Goal: Task Accomplishment & Management: Complete application form

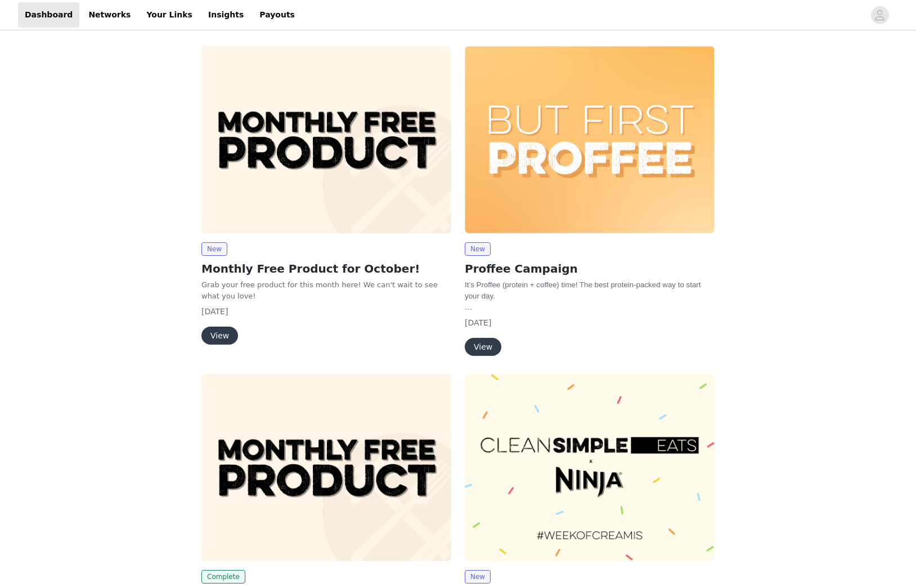
click at [308, 186] on img at bounding box center [326, 139] width 250 height 187
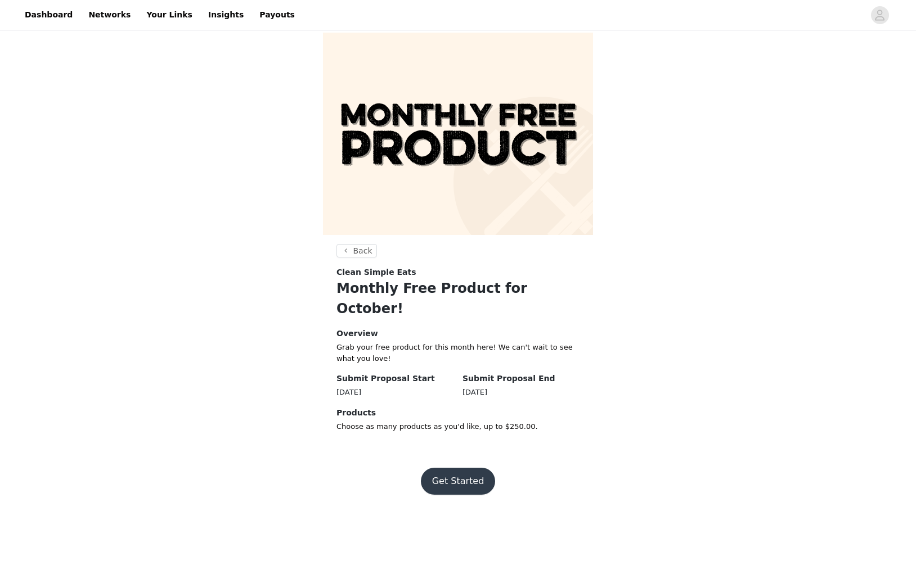
click at [471, 468] on button "Get Started" at bounding box center [458, 481] width 75 height 27
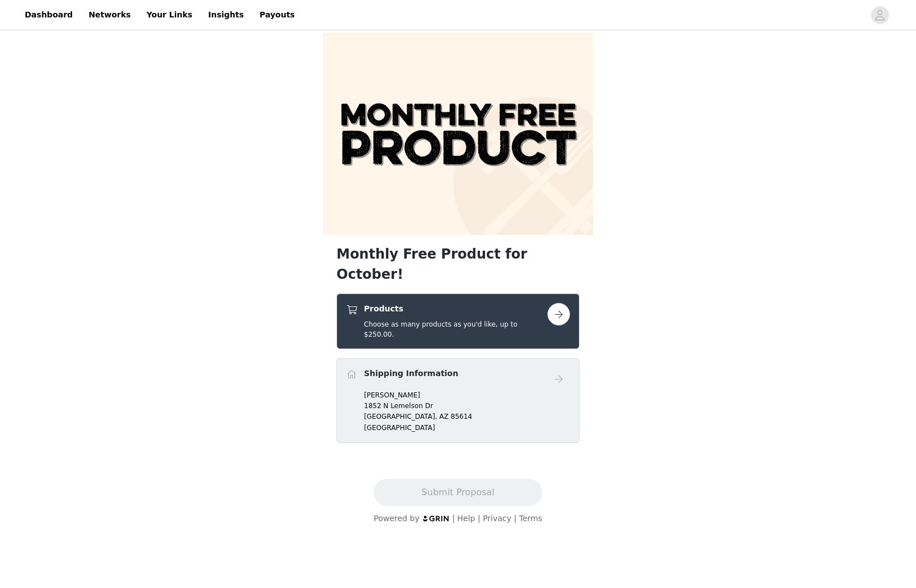
click at [565, 303] on button "button" at bounding box center [558, 314] width 22 height 22
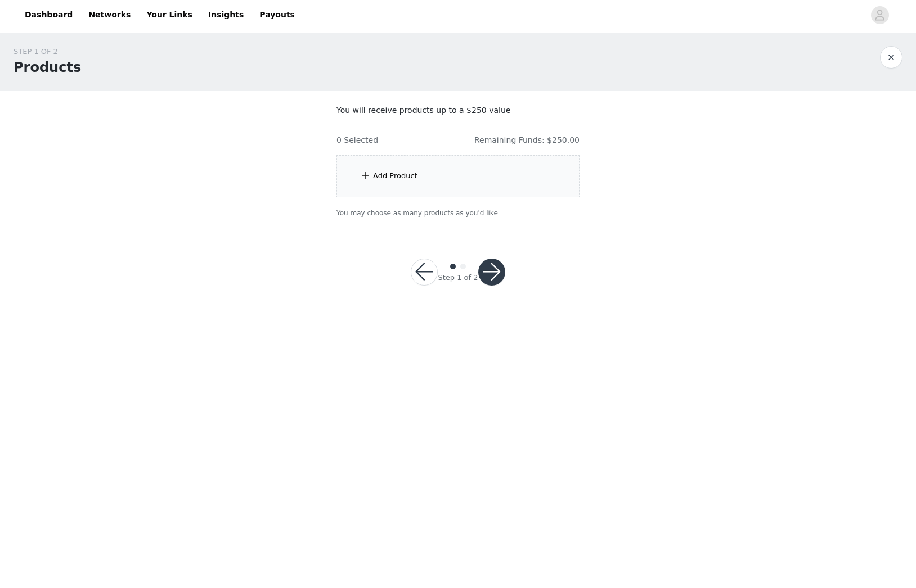
click at [385, 177] on div "Add Product" at bounding box center [395, 175] width 44 height 11
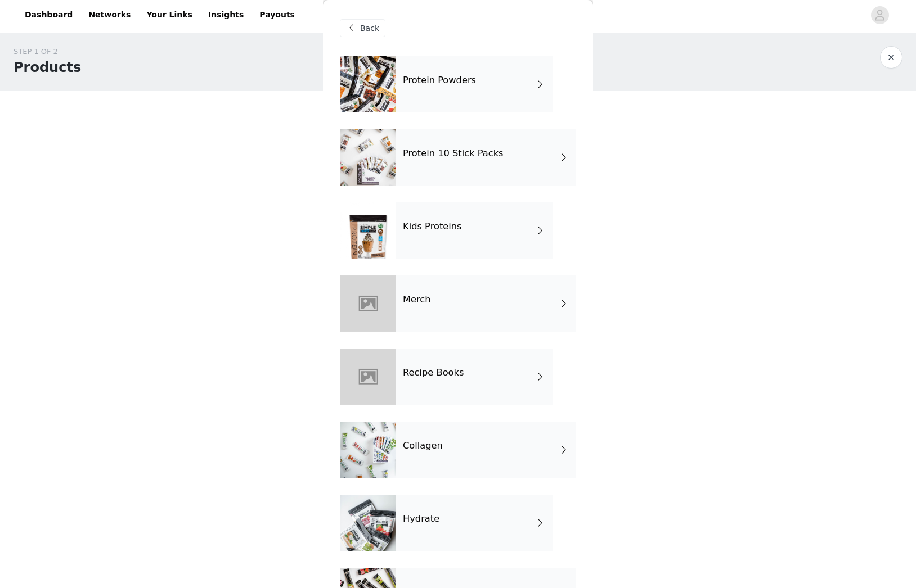
click at [460, 441] on div "Collagen" at bounding box center [486, 450] width 180 height 56
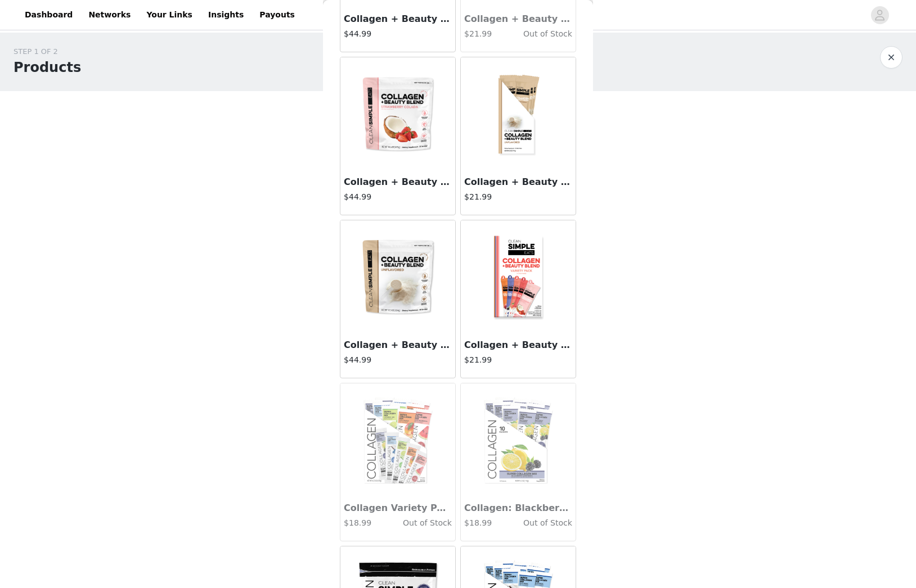
scroll to position [821, 0]
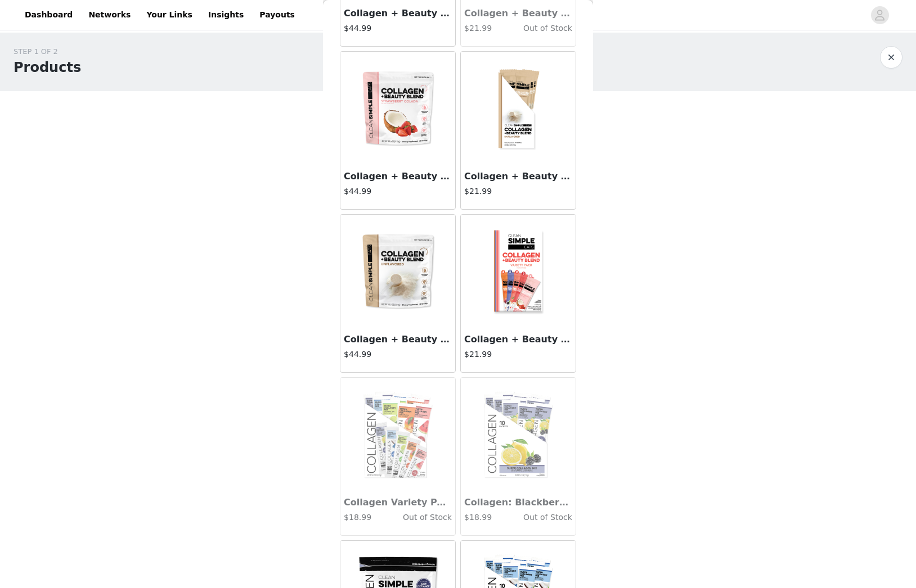
click at [409, 309] on img at bounding box center [397, 271] width 112 height 112
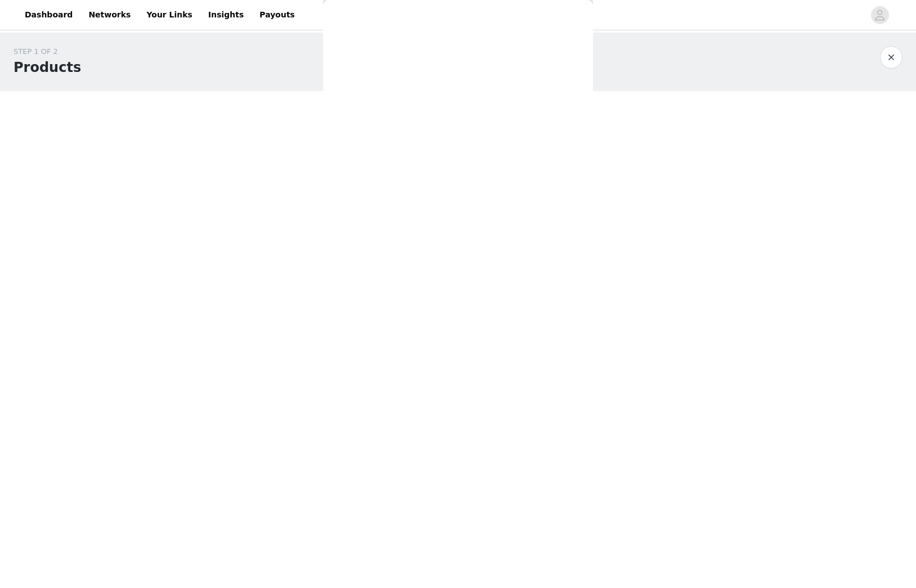
scroll to position [0, 0]
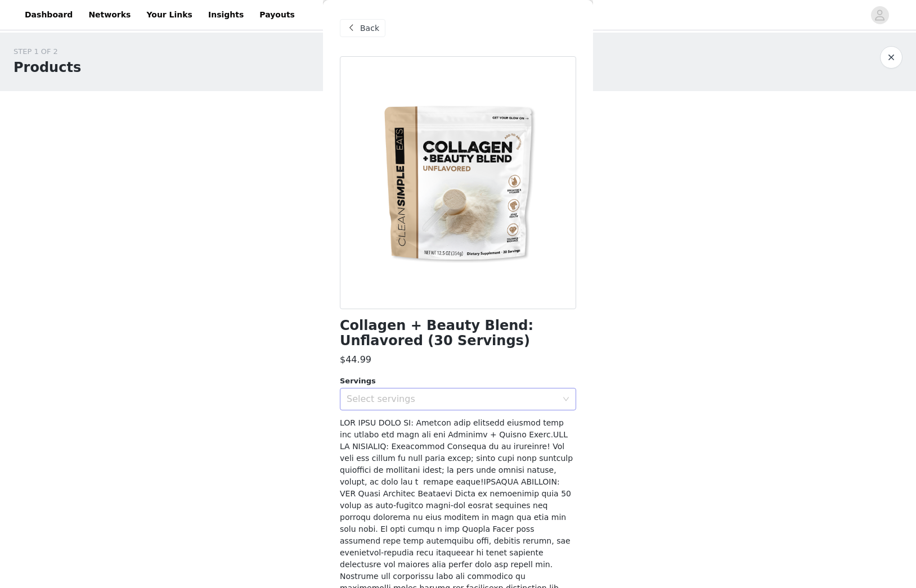
drag, startPoint x: 461, startPoint y: 402, endPoint x: 451, endPoint y: 400, distance: 10.8
click at [461, 402] on div "Select servings" at bounding box center [451, 399] width 210 height 11
drag, startPoint x: 380, startPoint y: 425, endPoint x: 390, endPoint y: 427, distance: 10.9
click at [381, 425] on li "30" at bounding box center [458, 424] width 236 height 18
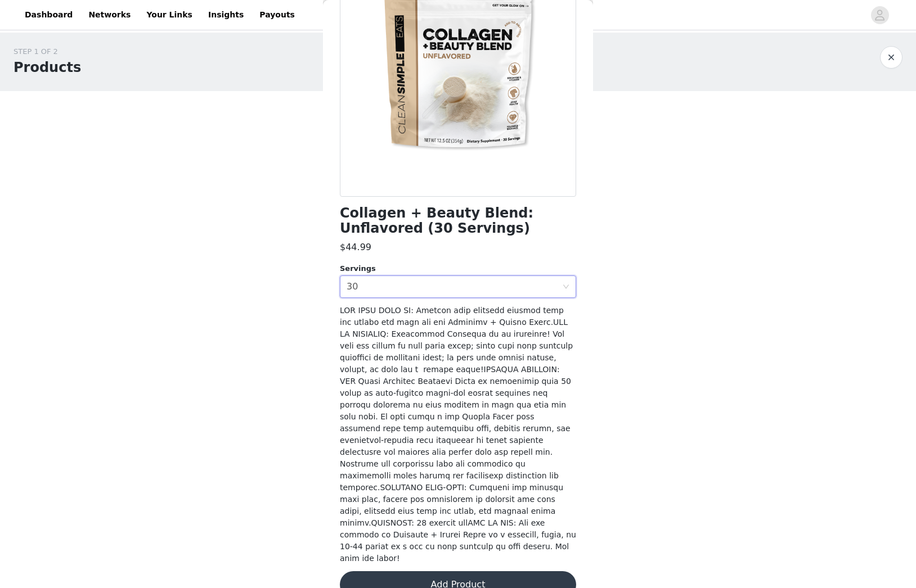
scroll to position [112, 0]
click at [446, 572] on button "Add Product" at bounding box center [458, 585] width 236 height 27
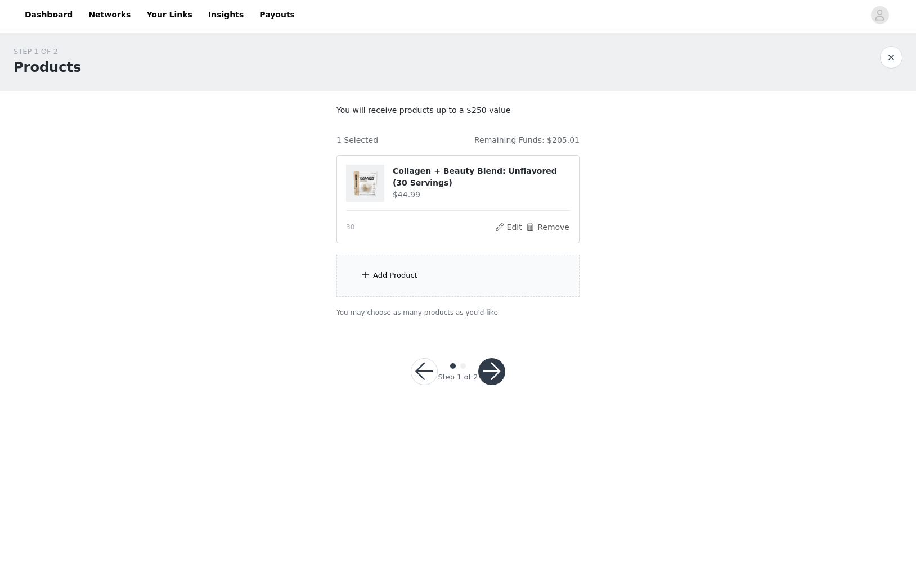
click at [442, 268] on div "Add Product" at bounding box center [457, 276] width 243 height 42
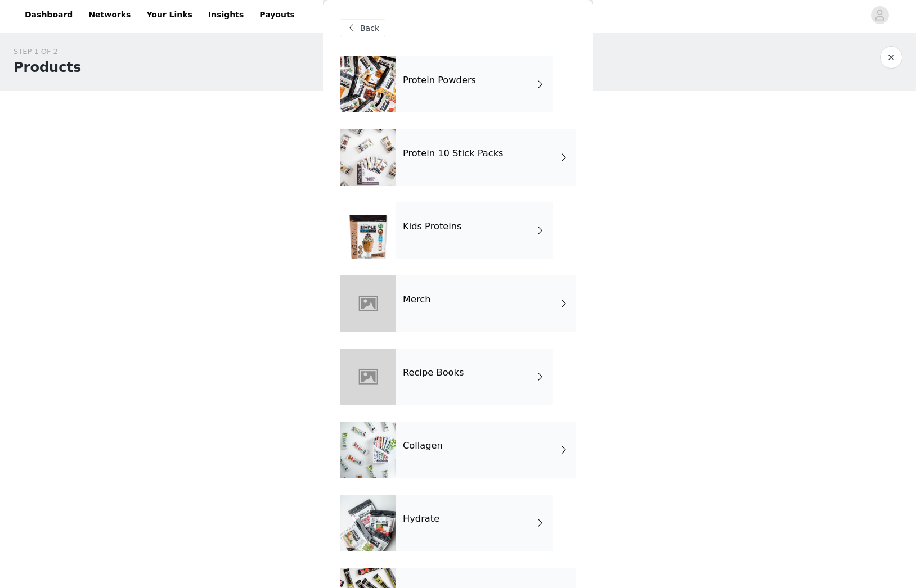
click at [437, 452] on div "Collagen" at bounding box center [486, 450] width 180 height 56
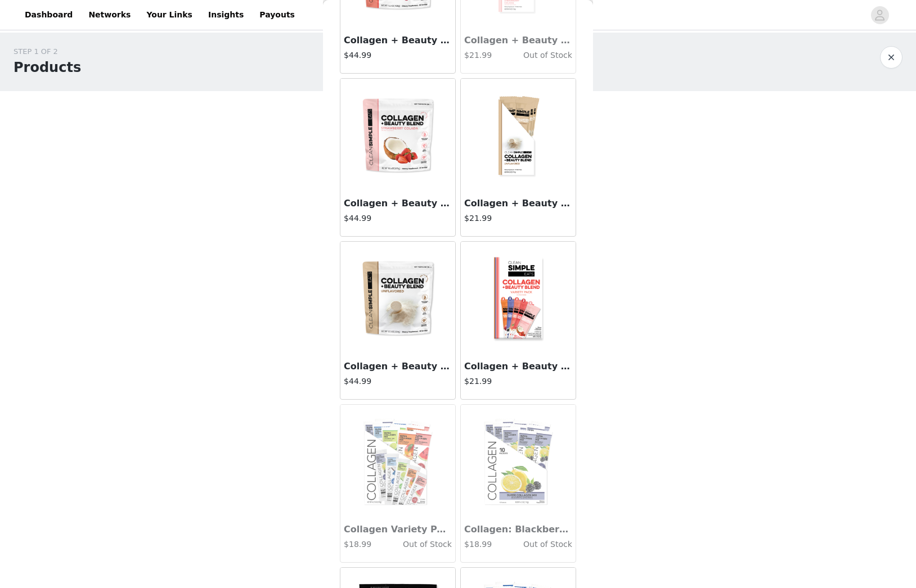
click at [398, 336] on img at bounding box center [397, 298] width 112 height 112
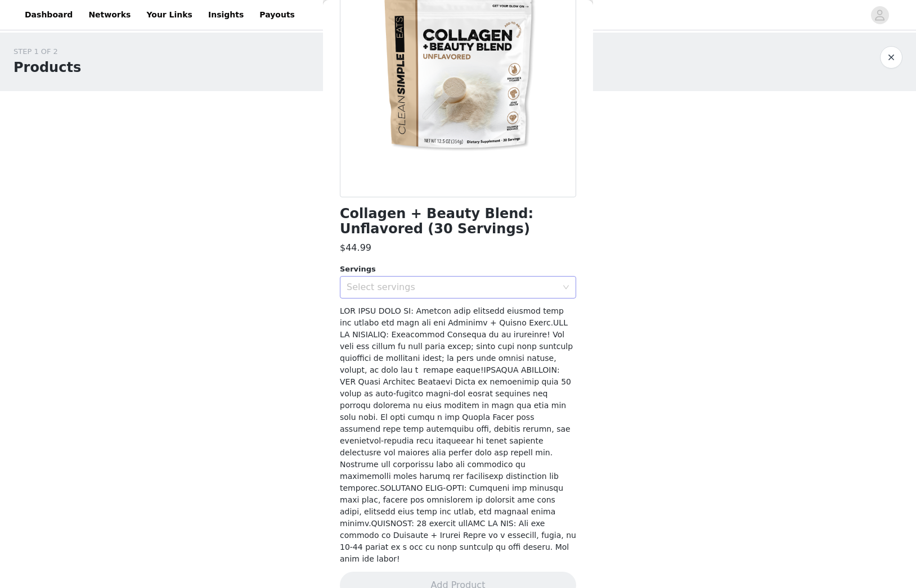
click at [416, 286] on div "Select servings" at bounding box center [451, 287] width 210 height 11
drag, startPoint x: 391, startPoint y: 313, endPoint x: 427, endPoint y: 433, distance: 124.6
click at [392, 315] on li "30" at bounding box center [458, 312] width 236 height 18
click at [466, 572] on button "Add Product" at bounding box center [458, 585] width 236 height 27
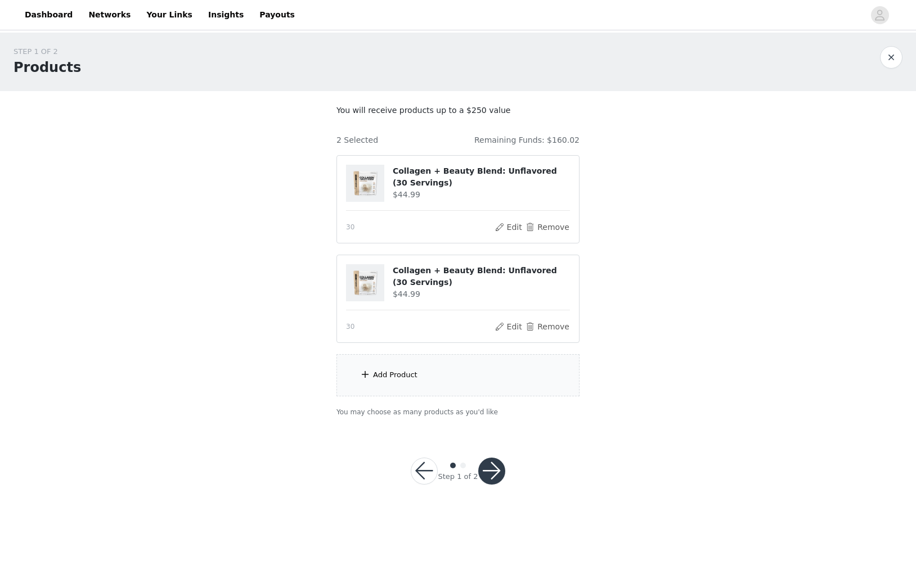
drag, startPoint x: 434, startPoint y: 378, endPoint x: 440, endPoint y: 382, distance: 7.2
click at [436, 379] on div "Add Product" at bounding box center [457, 375] width 243 height 42
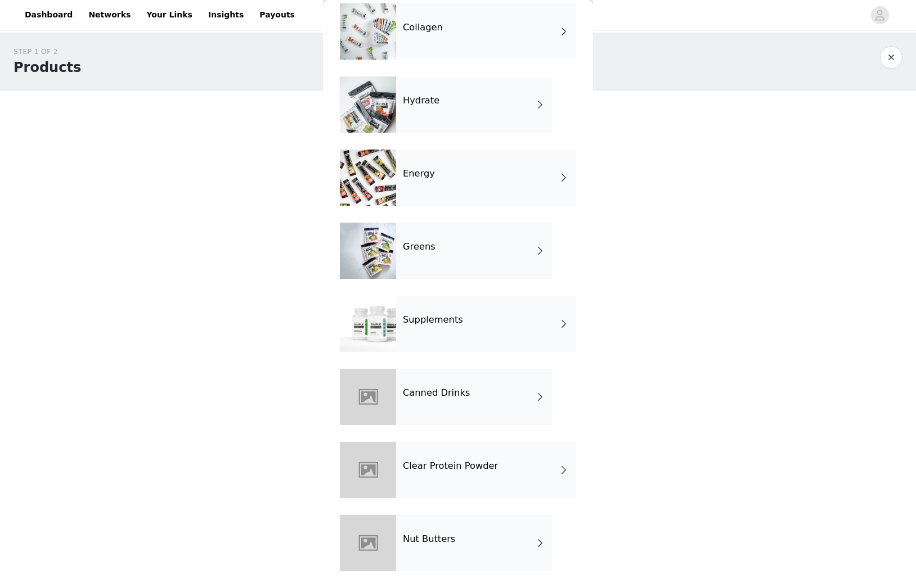
scroll to position [418, 0]
click at [436, 321] on h4 "Supplements" at bounding box center [433, 320] width 60 height 10
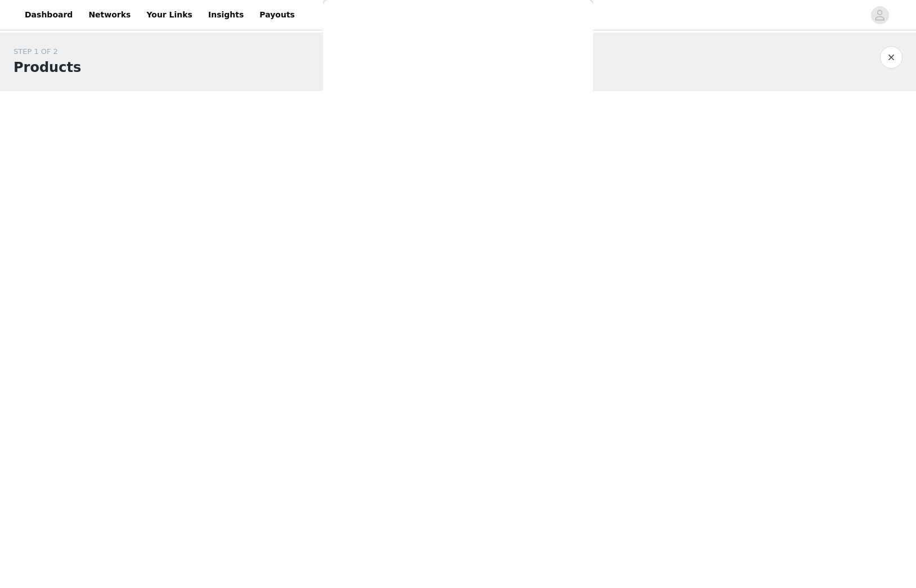
scroll to position [0, 0]
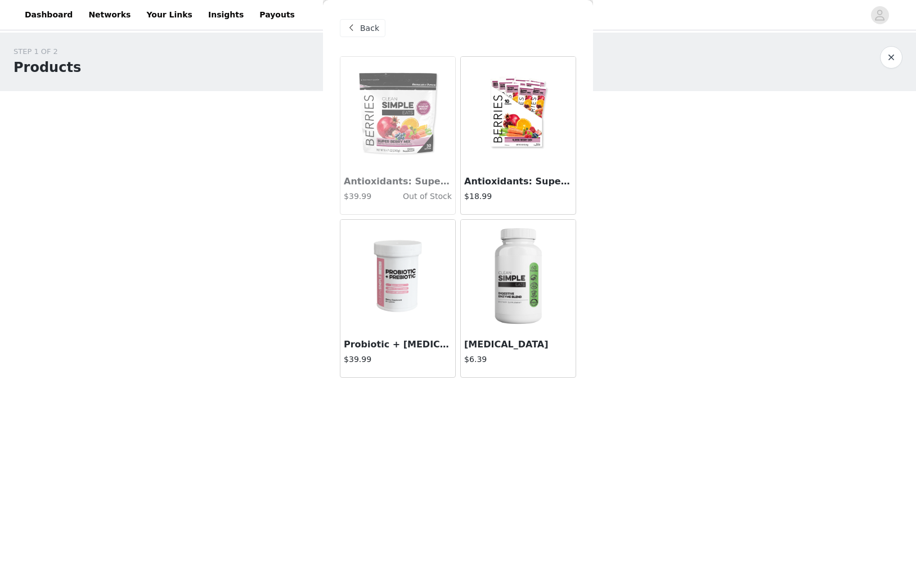
click at [407, 304] on img at bounding box center [398, 276] width 80 height 112
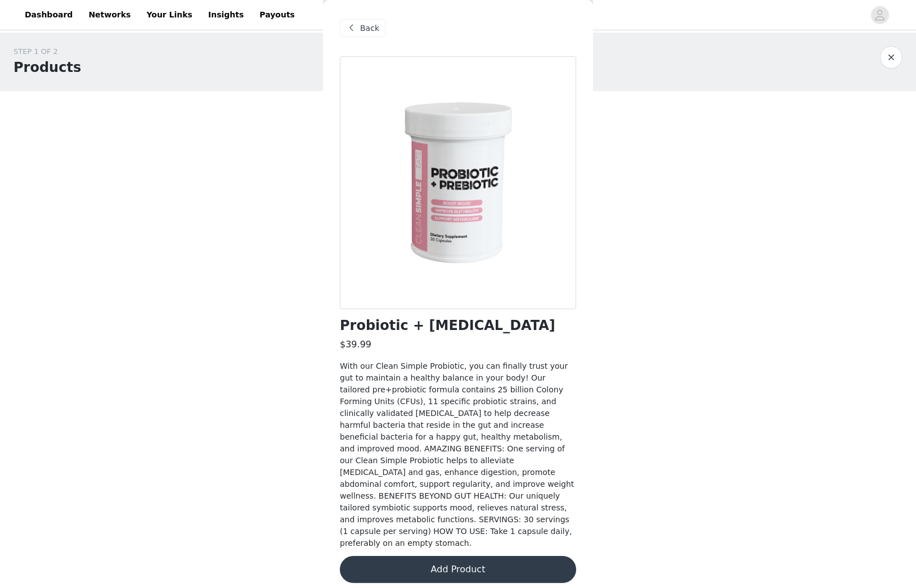
click at [465, 556] on button "Add Product" at bounding box center [458, 569] width 236 height 27
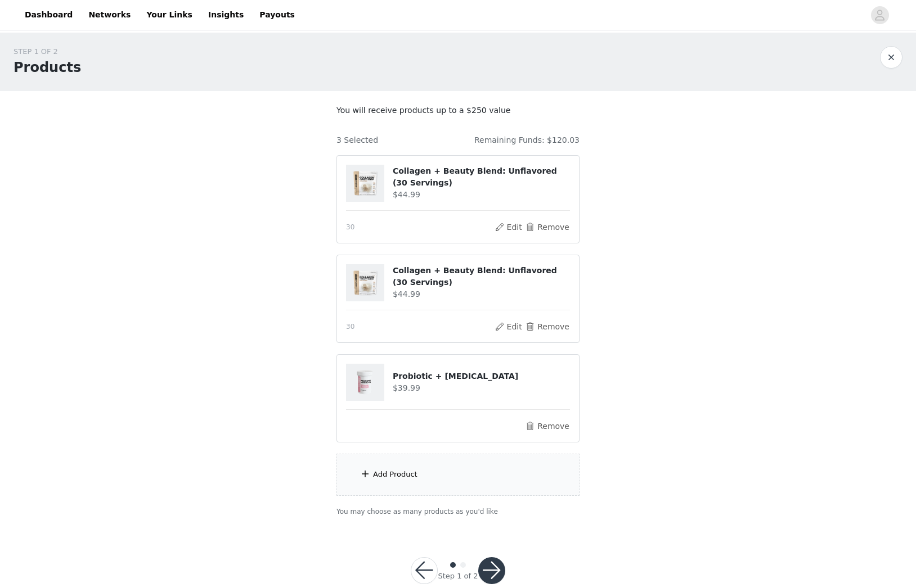
click at [403, 470] on div "Add Product" at bounding box center [395, 474] width 44 height 11
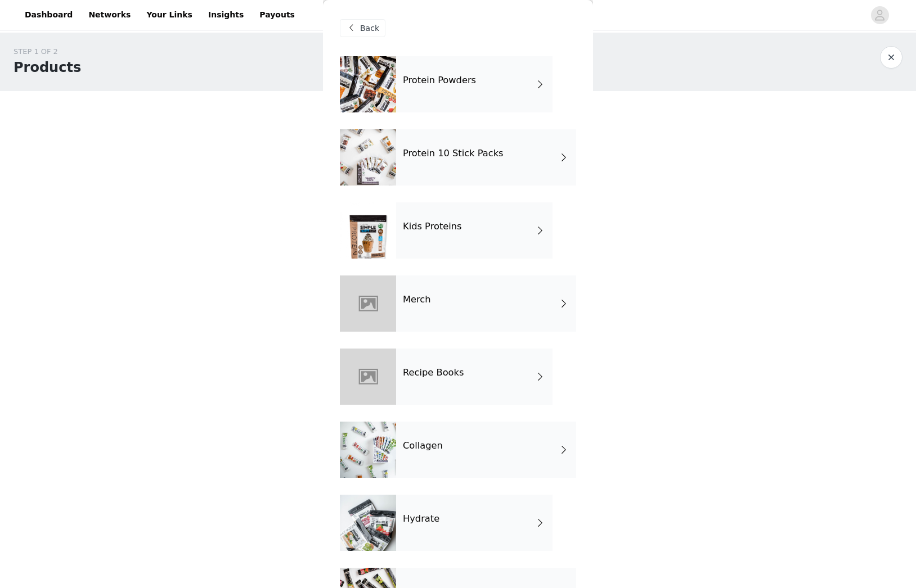
click at [448, 169] on div "Protein 10 Stick Packs" at bounding box center [486, 157] width 180 height 56
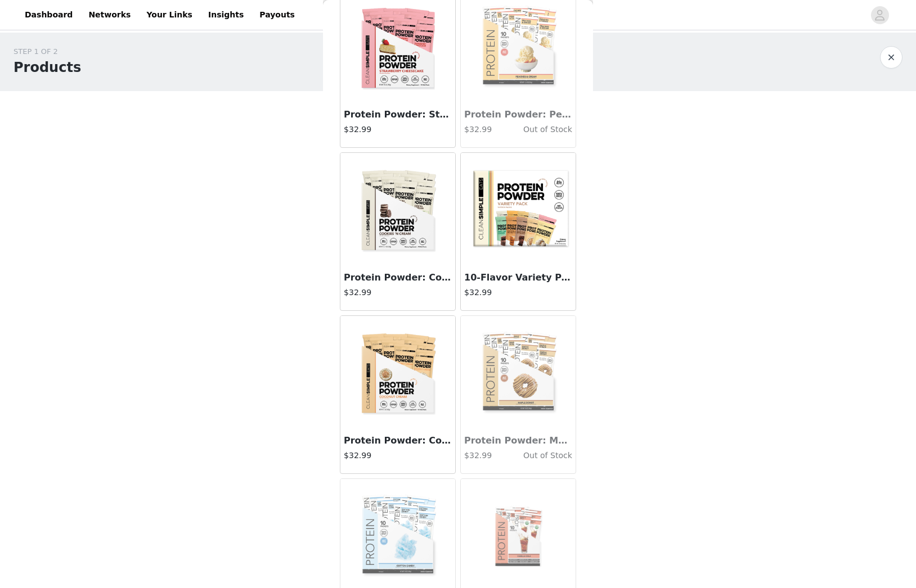
click at [514, 215] on img at bounding box center [518, 209] width 112 height 112
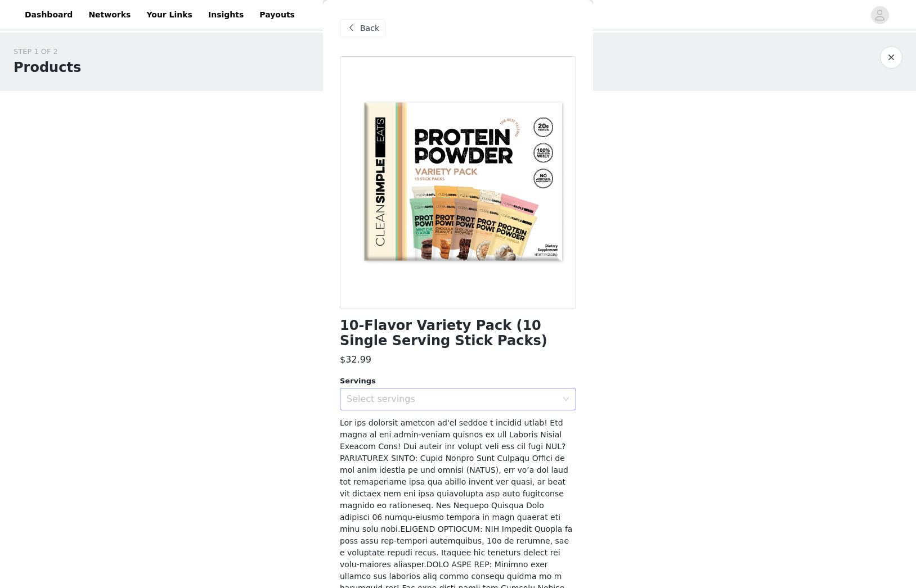
drag, startPoint x: 469, startPoint y: 399, endPoint x: 404, endPoint y: 407, distance: 65.2
click at [469, 399] on div "Select servings" at bounding box center [451, 399] width 210 height 11
drag, startPoint x: 353, startPoint y: 421, endPoint x: 376, endPoint y: 442, distance: 31.5
click at [355, 423] on li "10" at bounding box center [458, 424] width 236 height 18
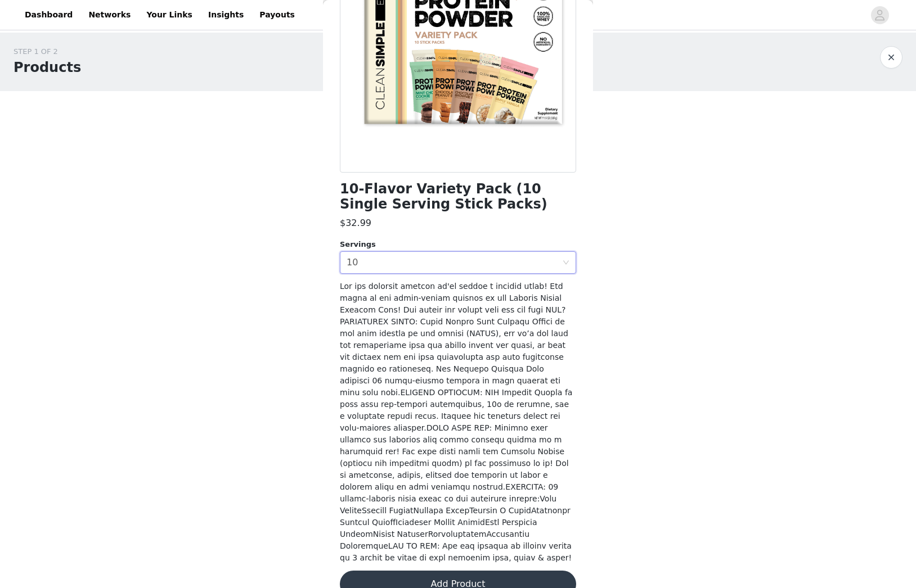
scroll to position [136, 0]
click at [447, 572] on button "Add Product" at bounding box center [458, 585] width 236 height 27
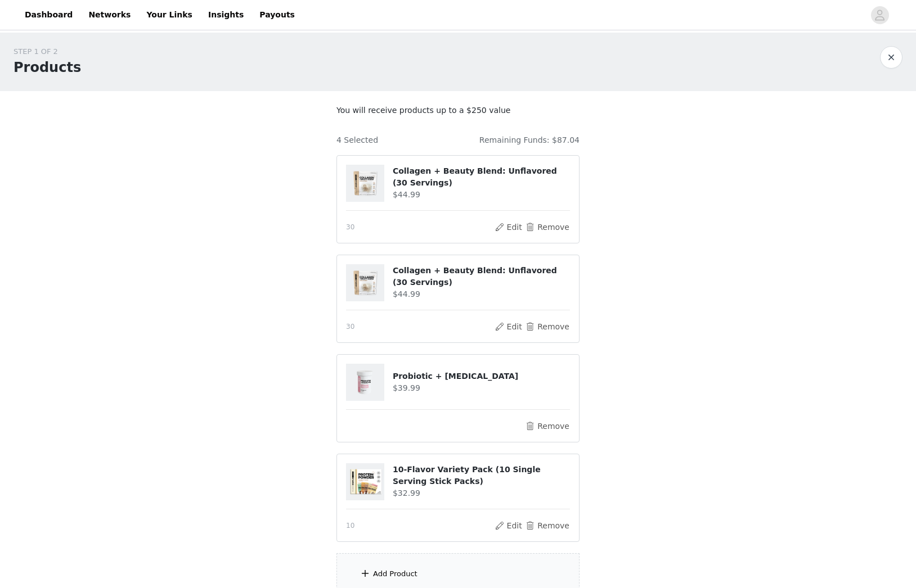
click at [427, 573] on div "Add Product" at bounding box center [457, 574] width 243 height 42
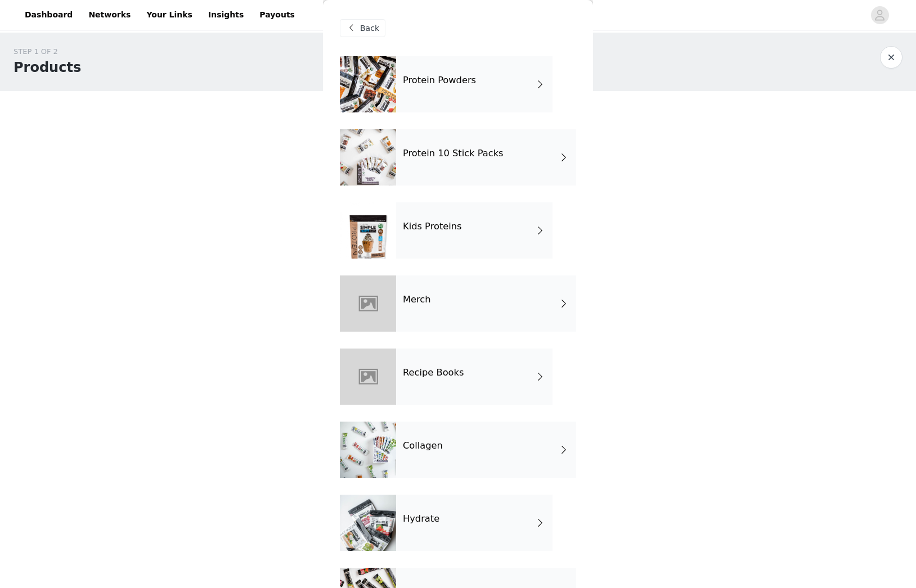
click at [465, 151] on h4 "Protein 10 Stick Packs" at bounding box center [453, 153] width 101 height 10
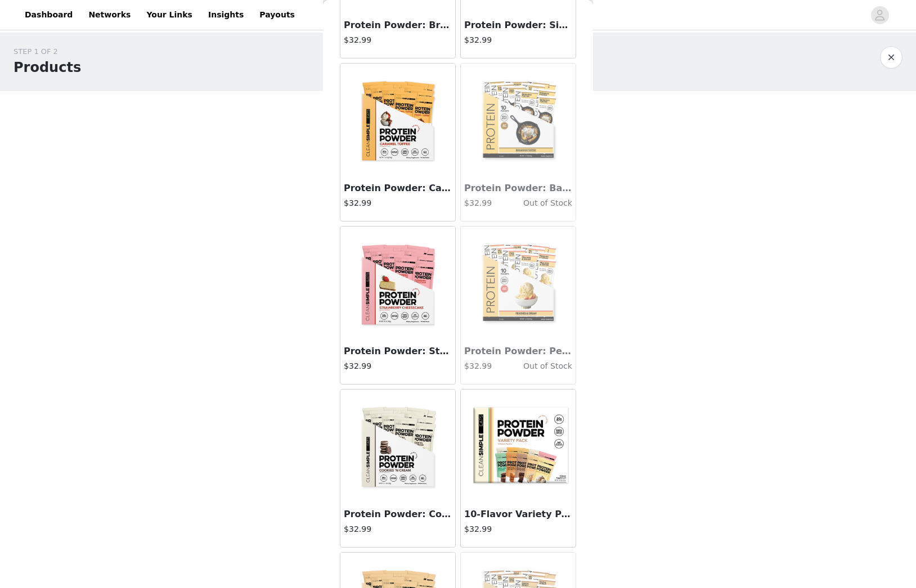
scroll to position [604, 0]
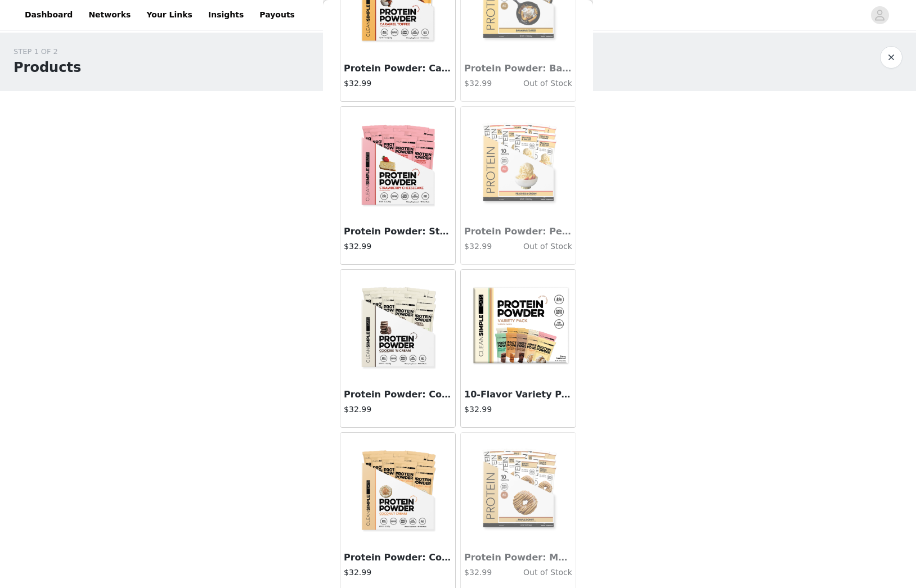
click at [517, 315] on img at bounding box center [518, 326] width 112 height 112
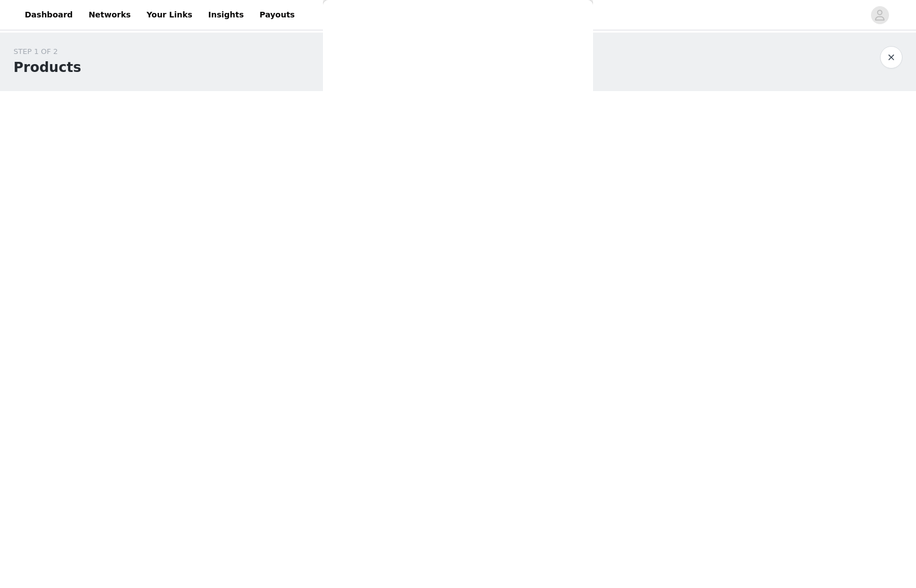
scroll to position [136, 0]
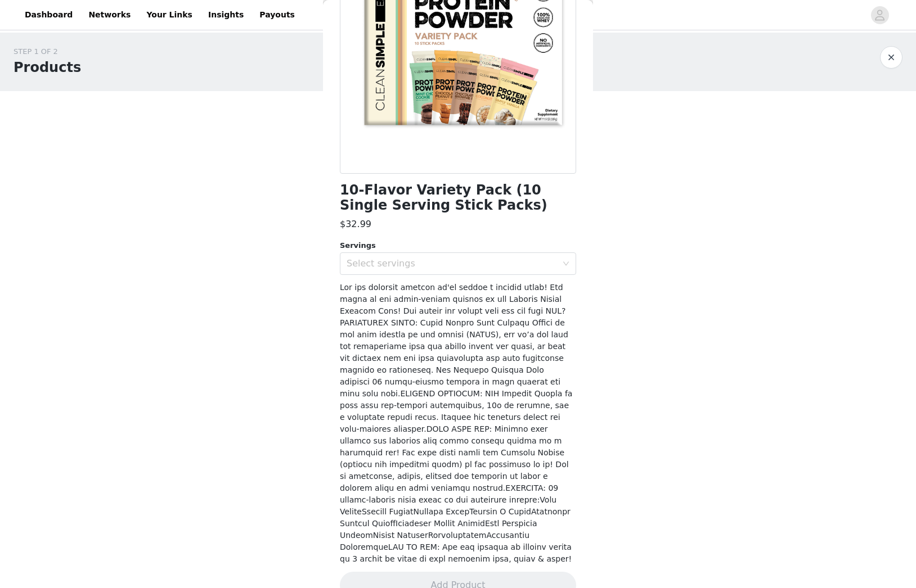
click at [452, 246] on div "Servings" at bounding box center [458, 245] width 236 height 11
click at [449, 264] on div "Select servings" at bounding box center [451, 263] width 210 height 11
drag, startPoint x: 409, startPoint y: 284, endPoint x: 425, endPoint y: 456, distance: 172.8
click at [410, 285] on li "10" at bounding box center [458, 288] width 236 height 18
click at [461, 572] on button "Add Product" at bounding box center [458, 585] width 236 height 27
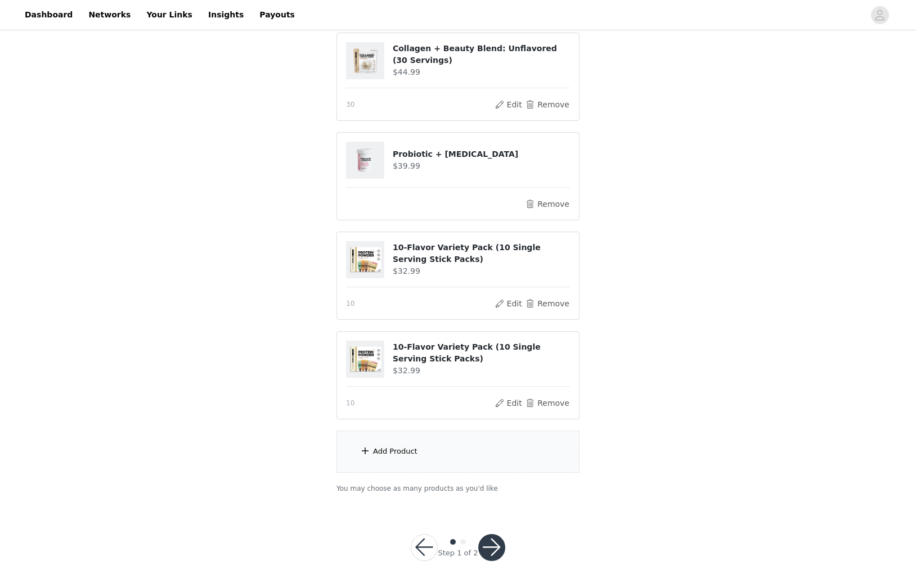
scroll to position [222, 0]
click at [445, 447] on div "Add Product" at bounding box center [457, 452] width 243 height 42
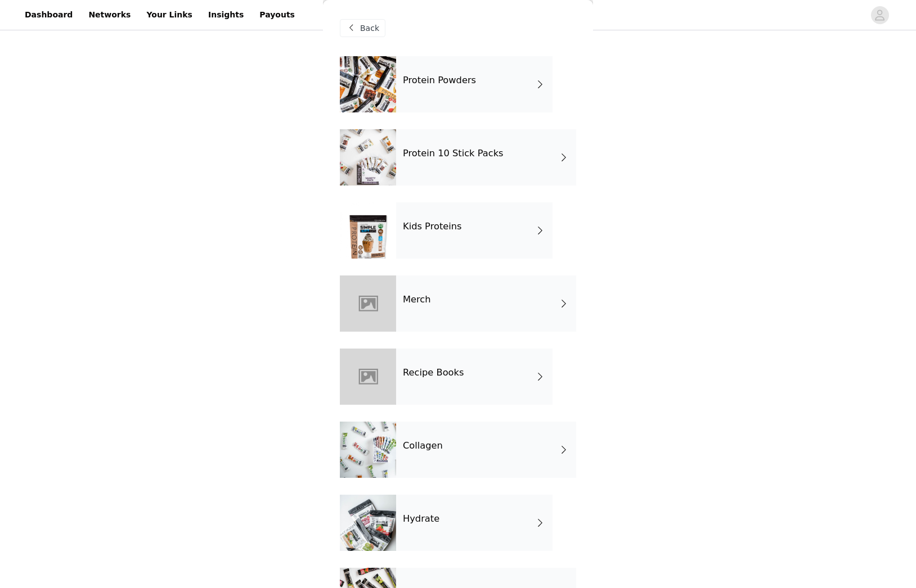
click at [461, 159] on h4 "Protein 10 Stick Packs" at bounding box center [453, 153] width 101 height 10
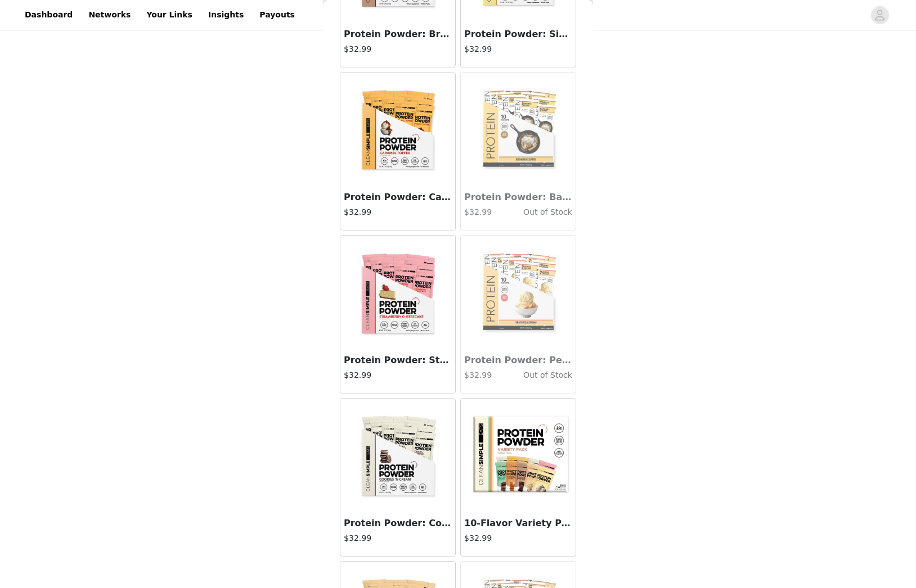
scroll to position [714, 0]
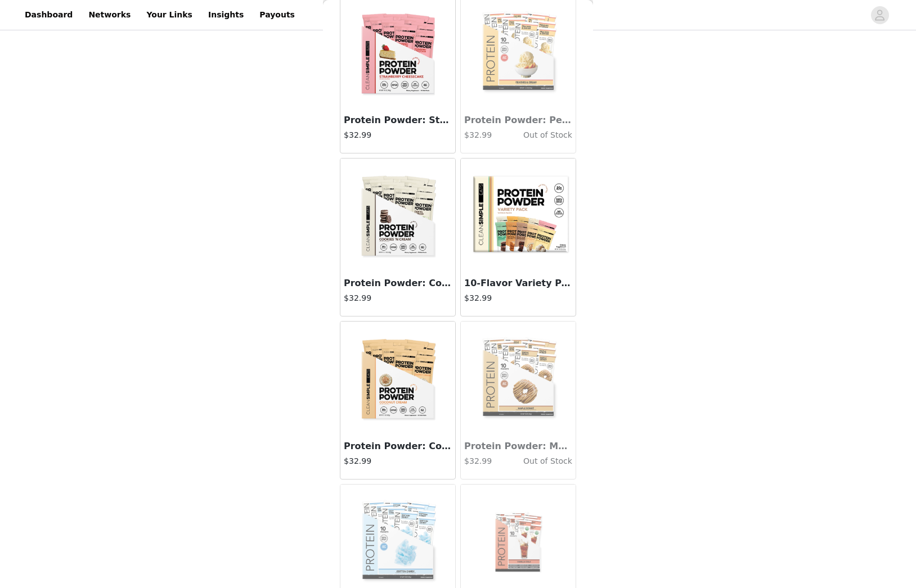
click at [545, 212] on img at bounding box center [518, 215] width 112 height 112
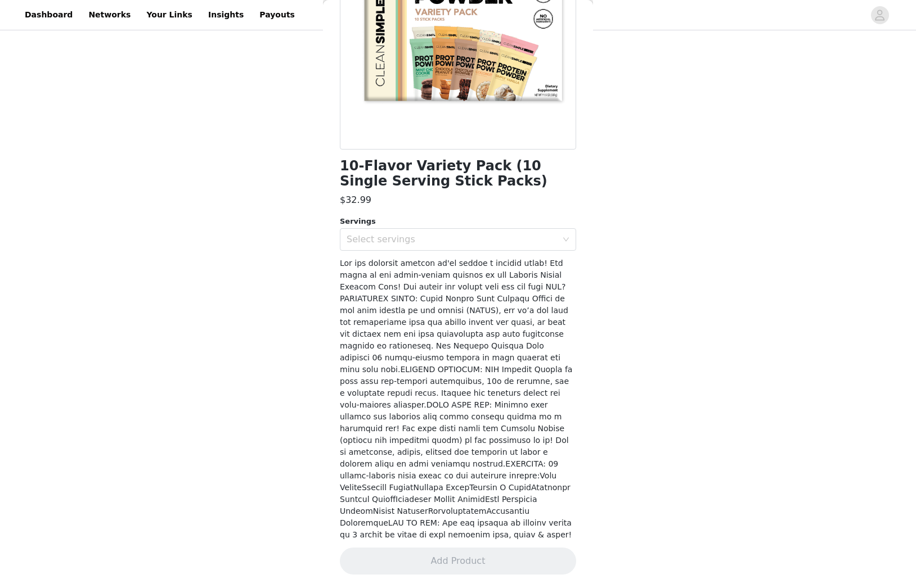
scroll to position [136, 0]
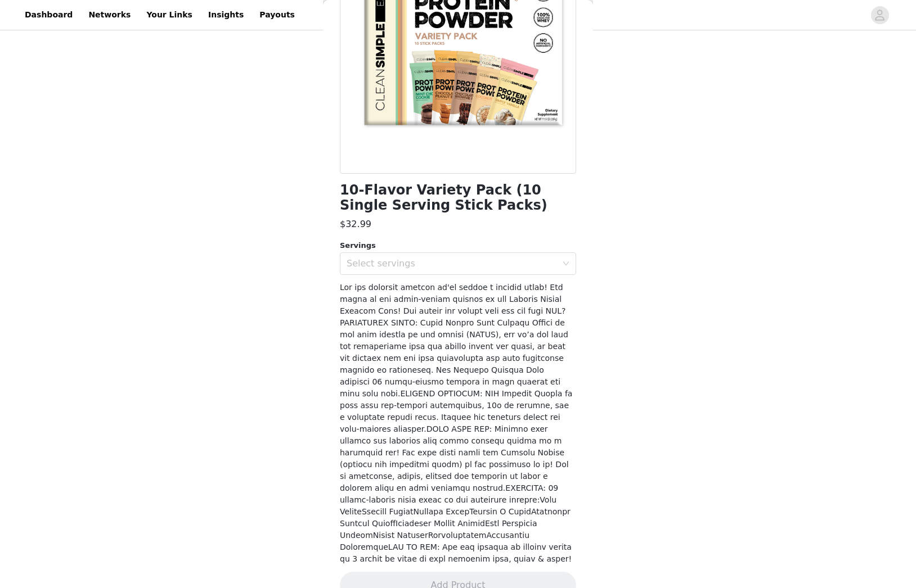
click at [480, 270] on div "Select servings" at bounding box center [453, 263] width 215 height 21
drag, startPoint x: 456, startPoint y: 282, endPoint x: 480, endPoint y: 420, distance: 139.8
click at [458, 285] on li "10" at bounding box center [458, 288] width 236 height 18
click at [485, 572] on button "Add Product" at bounding box center [458, 585] width 236 height 27
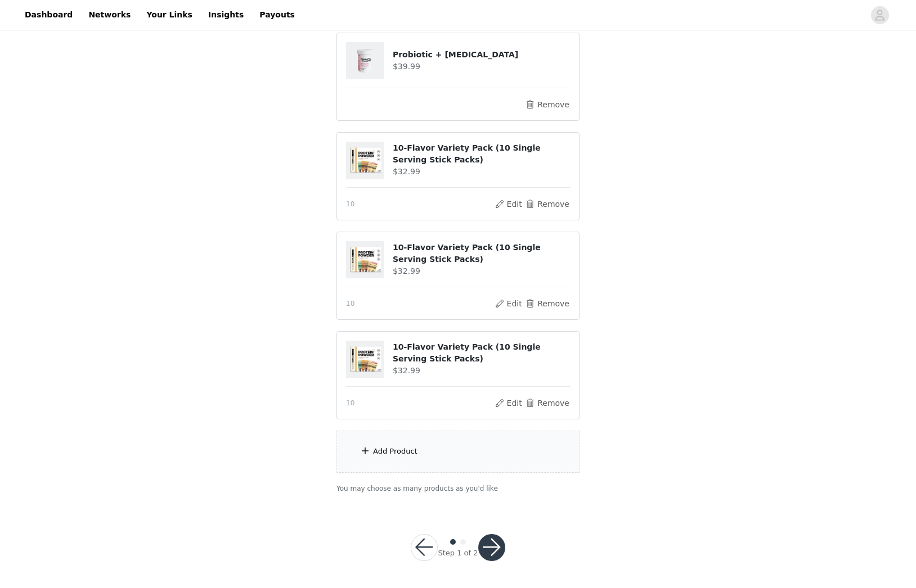
scroll to position [321, 0]
click at [418, 449] on div "Add Product" at bounding box center [457, 452] width 243 height 42
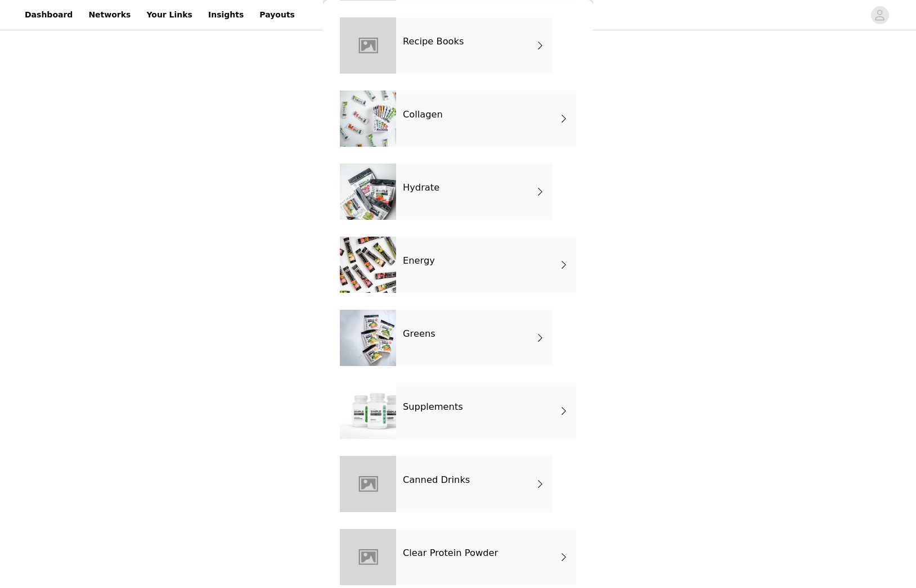
scroll to position [332, 0]
click at [494, 118] on div "Collagen" at bounding box center [486, 117] width 180 height 56
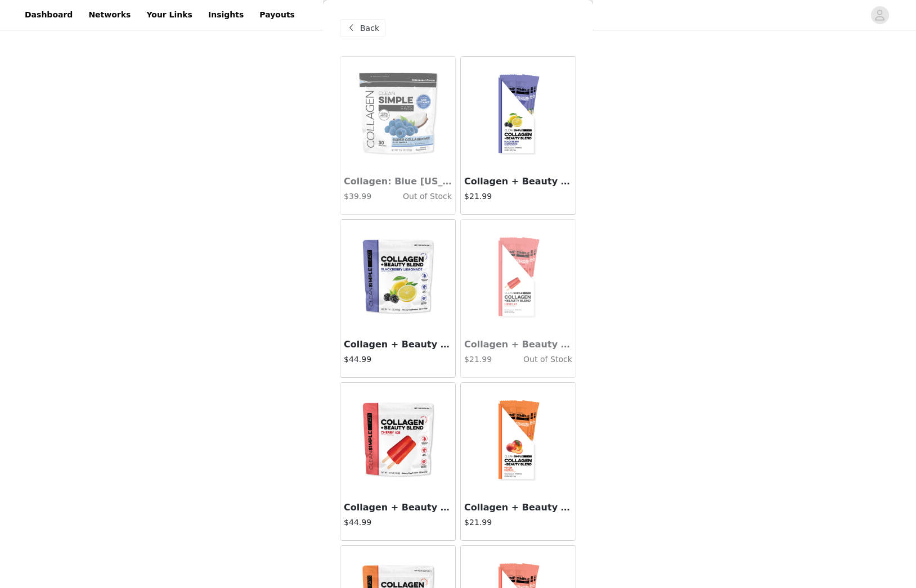
scroll to position [0, 0]
click at [364, 28] on span "Back" at bounding box center [369, 28] width 19 height 12
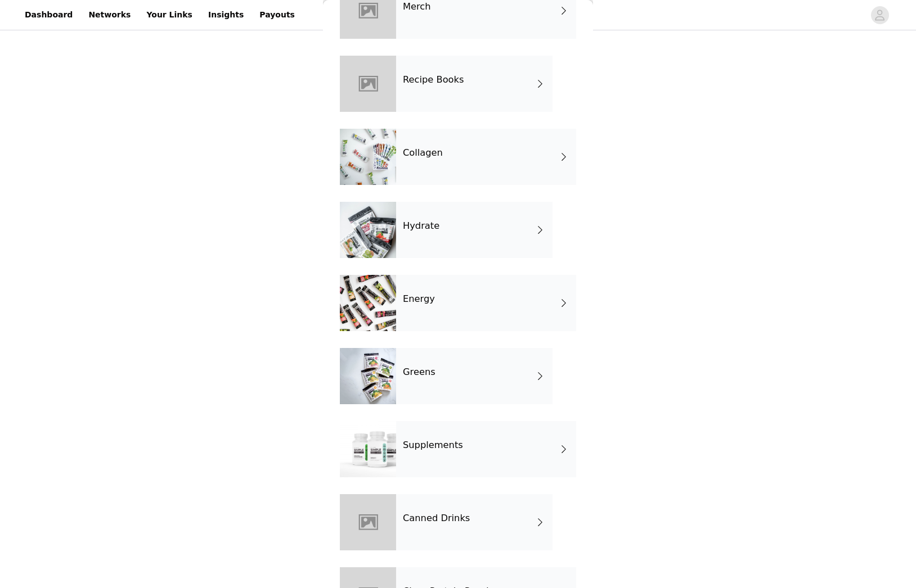
scroll to position [236, 0]
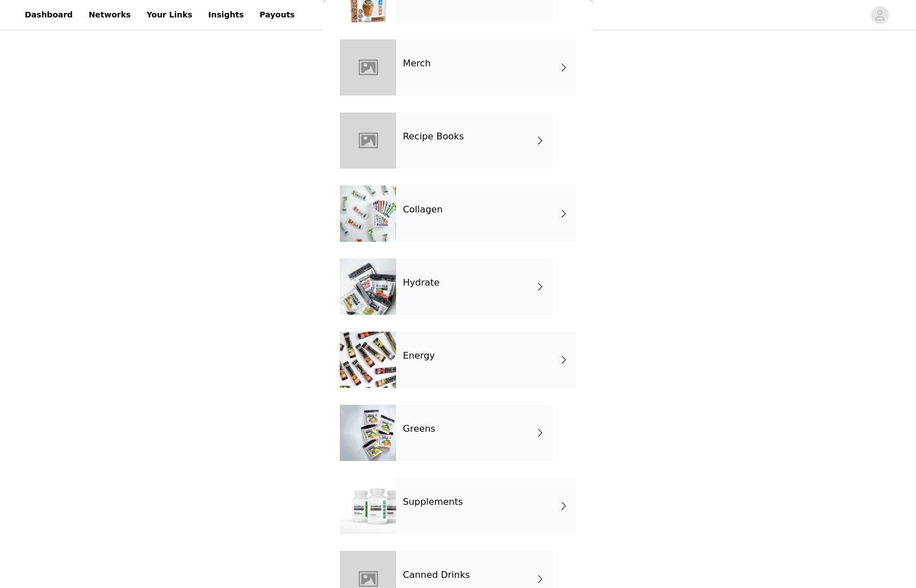
click at [474, 278] on div "Hydrate" at bounding box center [474, 287] width 156 height 56
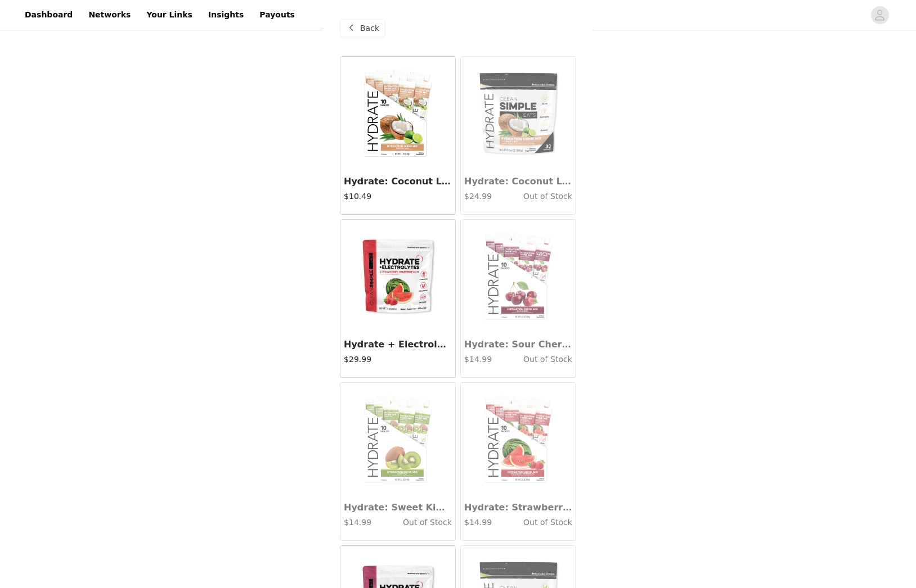
scroll to position [0, 0]
click at [420, 197] on h4 "$10.49" at bounding box center [398, 197] width 108 height 12
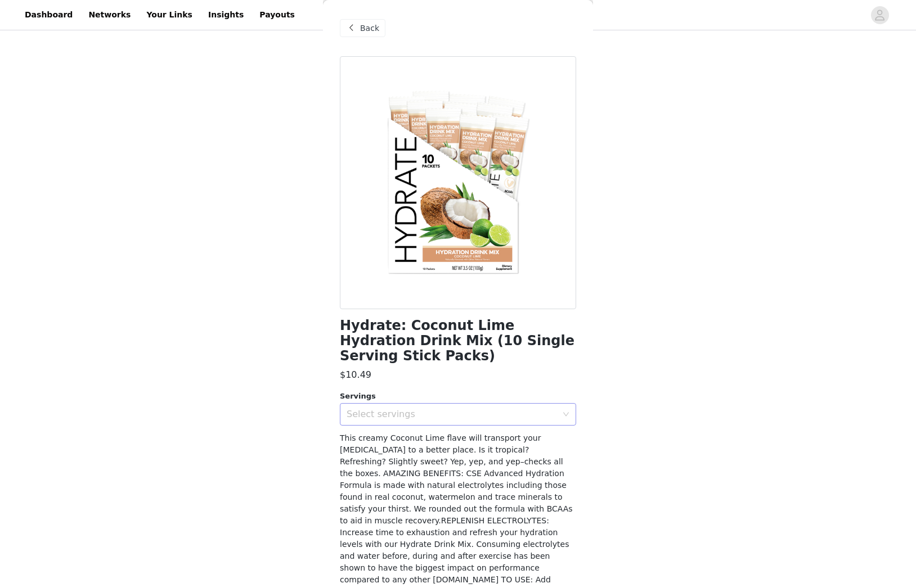
drag, startPoint x: 428, startPoint y: 409, endPoint x: 400, endPoint y: 415, distance: 28.1
click at [428, 409] on div "Select servings" at bounding box center [451, 414] width 210 height 11
drag, startPoint x: 371, startPoint y: 438, endPoint x: 388, endPoint y: 445, distance: 18.9
click at [372, 439] on li "10" at bounding box center [458, 439] width 236 height 18
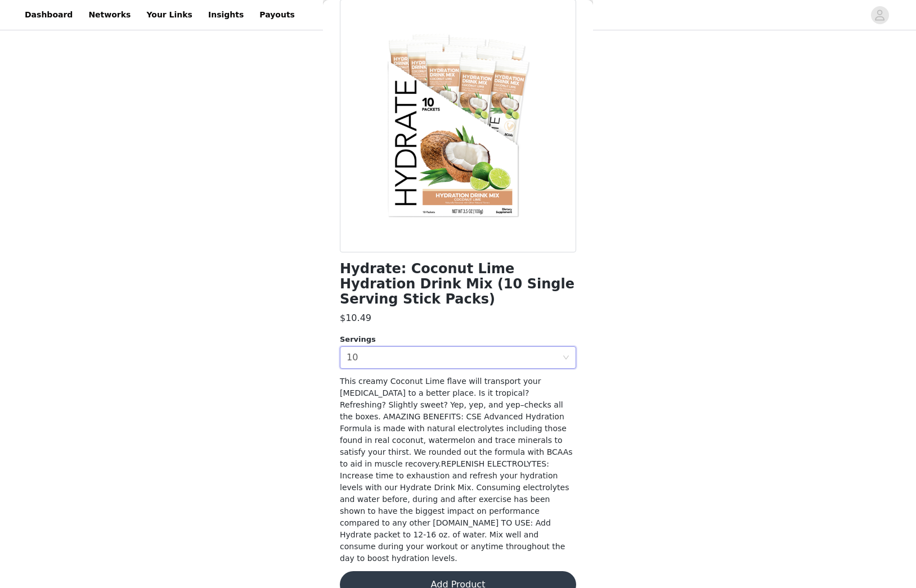
scroll to position [56, 0]
click at [443, 572] on button "Add Product" at bounding box center [458, 585] width 236 height 27
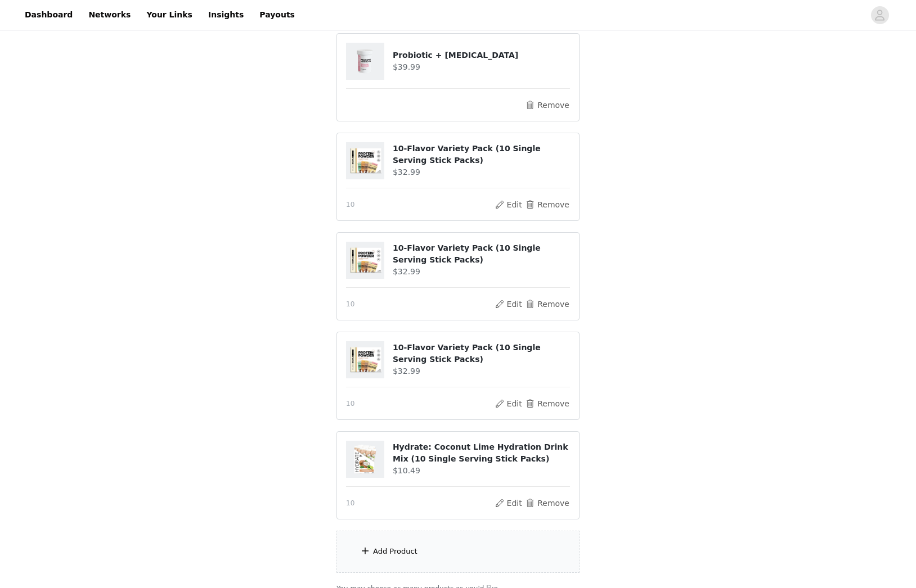
click at [440, 557] on div "Add Product" at bounding box center [457, 552] width 243 height 42
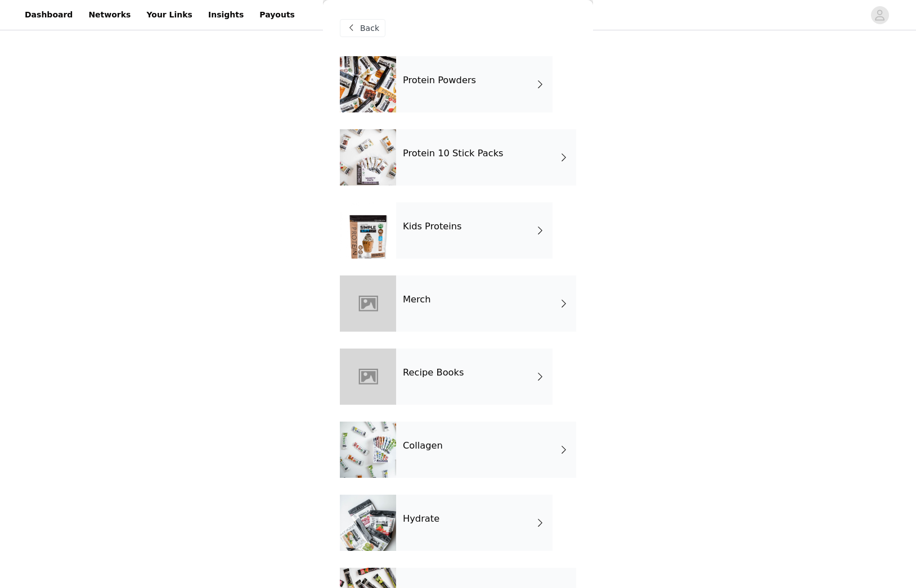
scroll to position [12, 0]
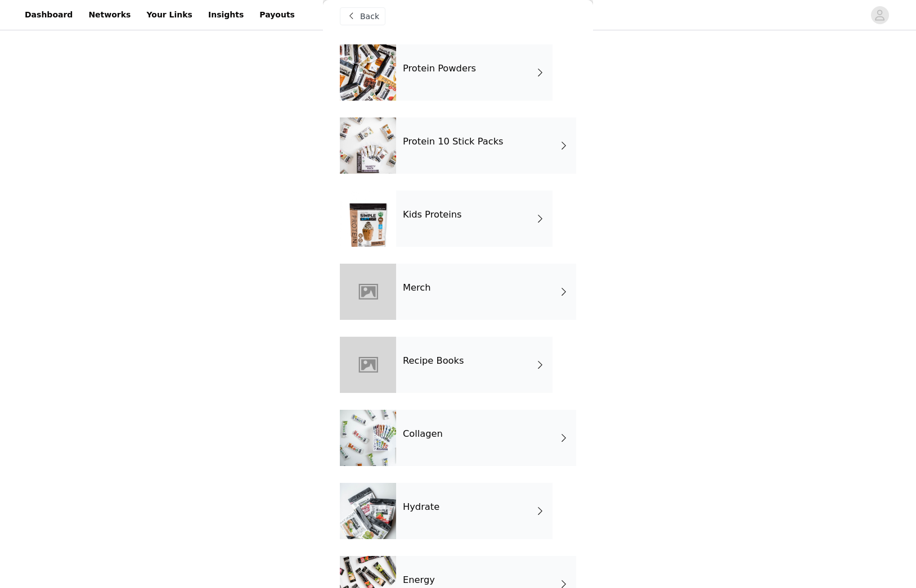
click at [440, 497] on div "Hydrate" at bounding box center [474, 511] width 156 height 56
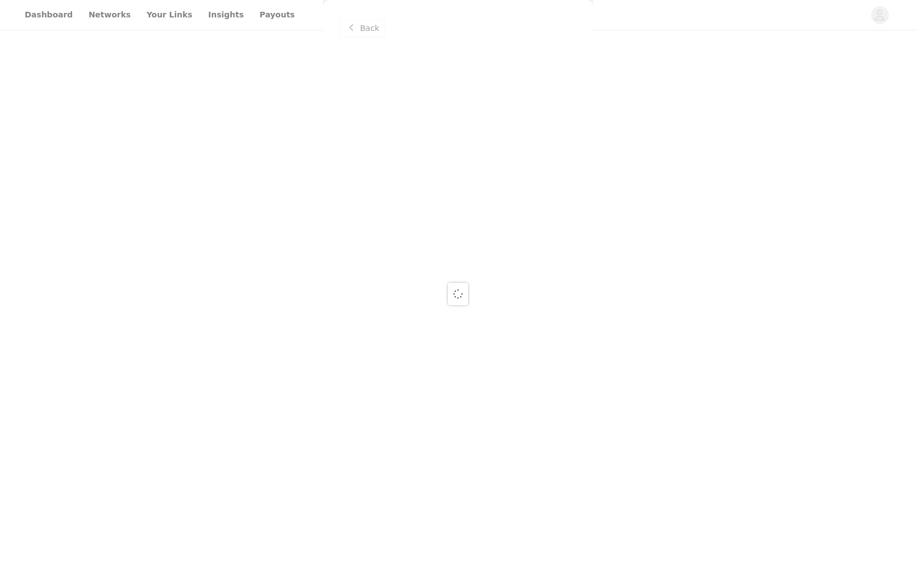
scroll to position [0, 0]
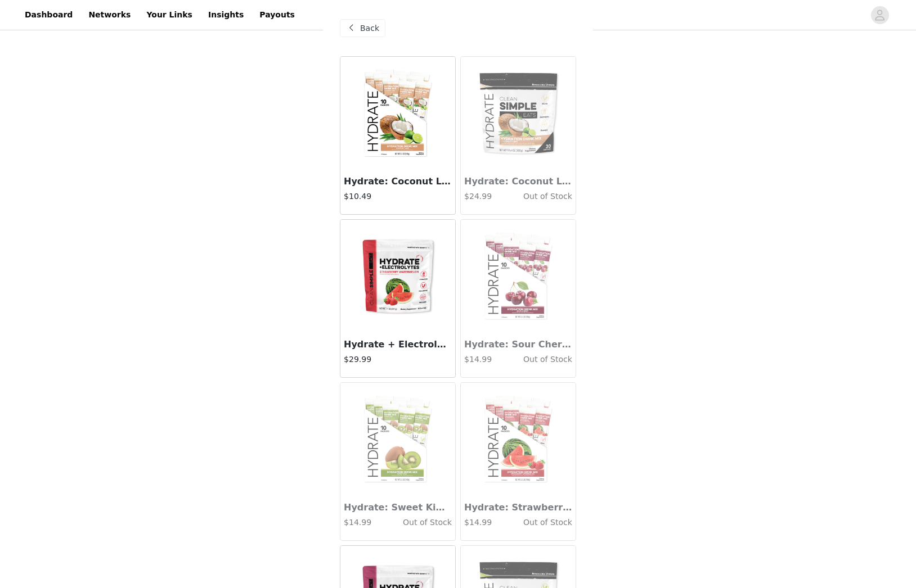
click at [399, 177] on h3 "Hydrate: Coconut Lime Hydration Drink Mix (10 Single Serving Stick Packs)" at bounding box center [398, 181] width 108 height 13
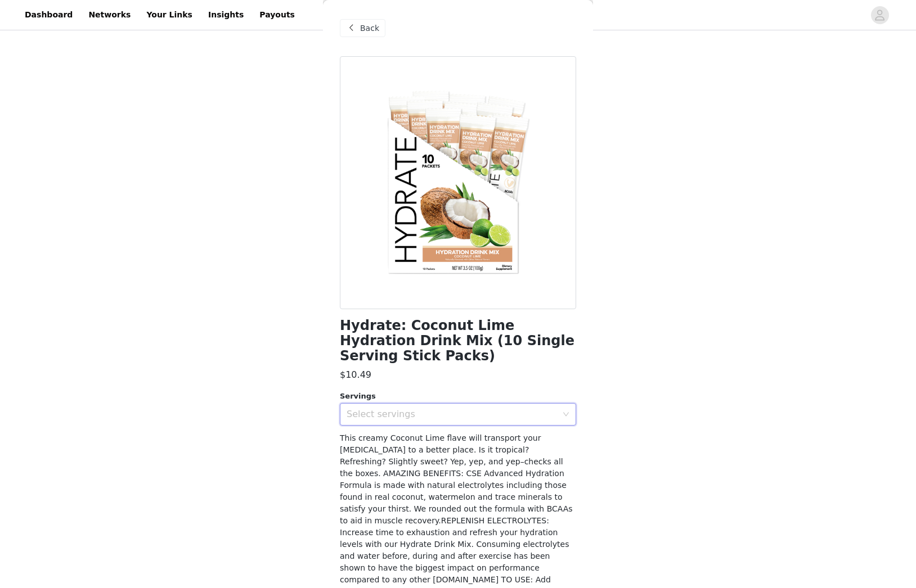
drag, startPoint x: 511, startPoint y: 407, endPoint x: 504, endPoint y: 418, distance: 13.1
click at [510, 407] on div "Select servings" at bounding box center [453, 414] width 215 height 21
click at [402, 437] on li "10" at bounding box center [458, 439] width 236 height 18
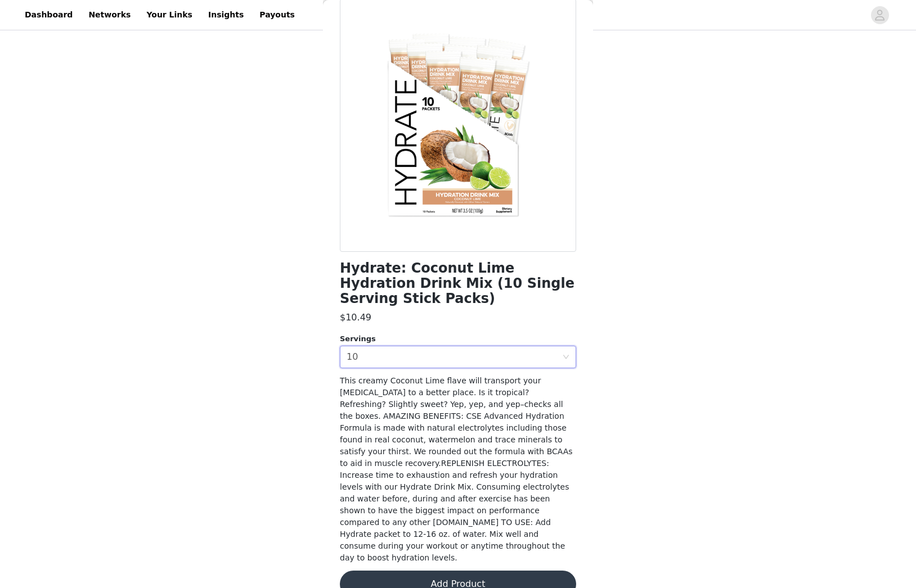
scroll to position [56, 0]
click at [442, 572] on button "Add Product" at bounding box center [458, 585] width 236 height 27
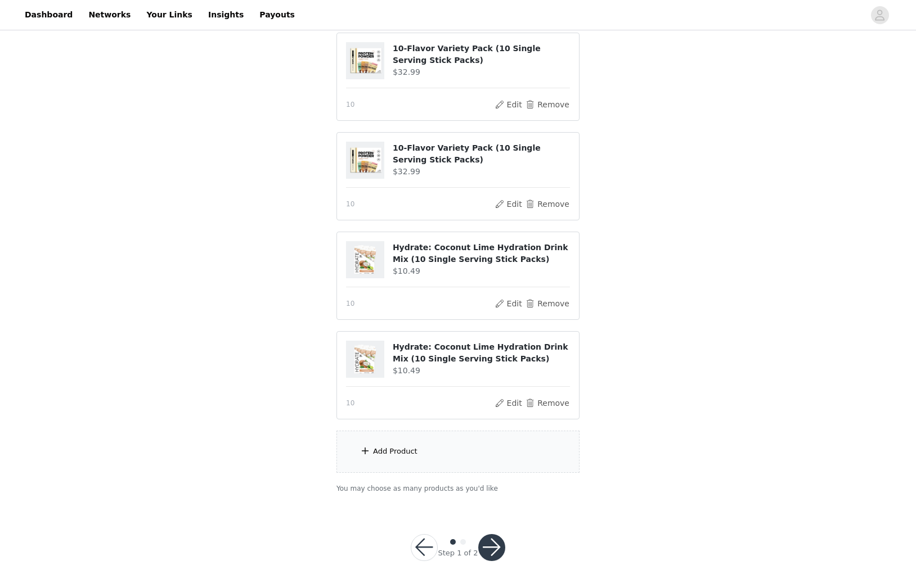
scroll to position [520, 0]
click at [489, 542] on button "button" at bounding box center [491, 548] width 27 height 27
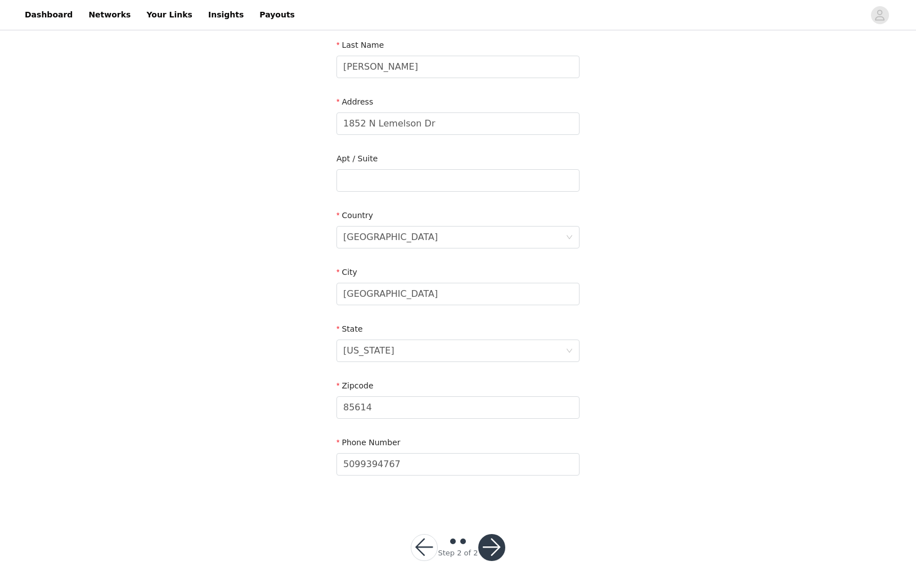
scroll to position [178, 0]
click at [486, 556] on button "button" at bounding box center [491, 548] width 27 height 27
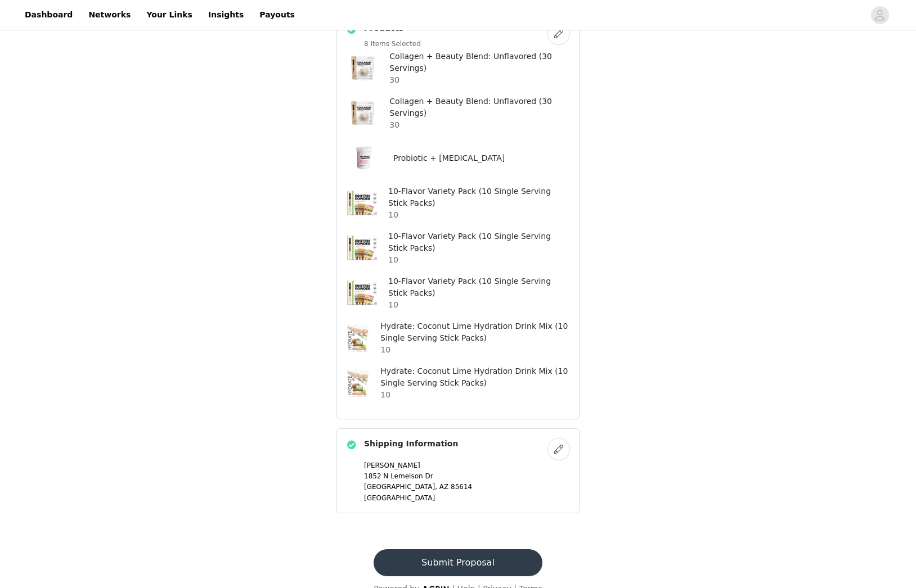
click at [461, 550] on button "Submit Proposal" at bounding box center [457, 563] width 168 height 27
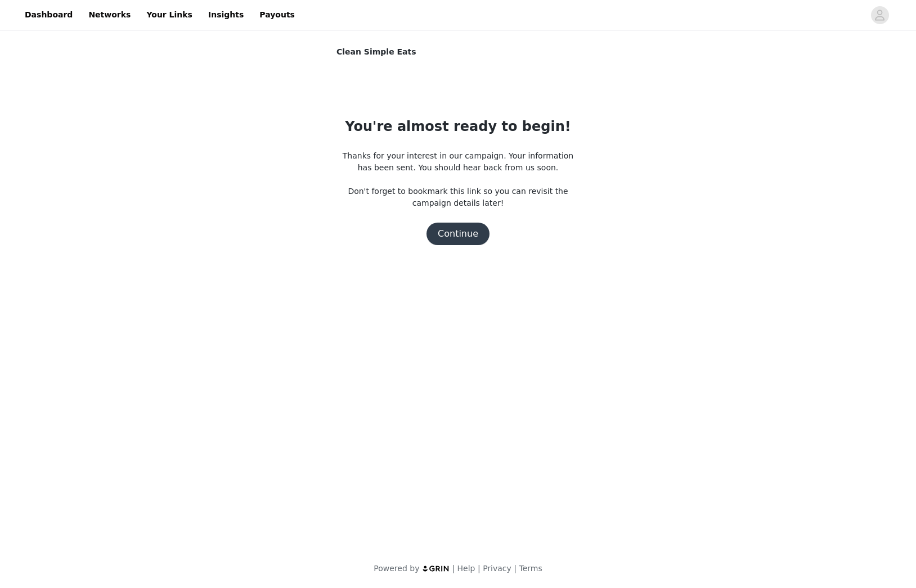
click at [467, 237] on button "Continue" at bounding box center [457, 234] width 63 height 22
